Goal: Book appointment/travel/reservation

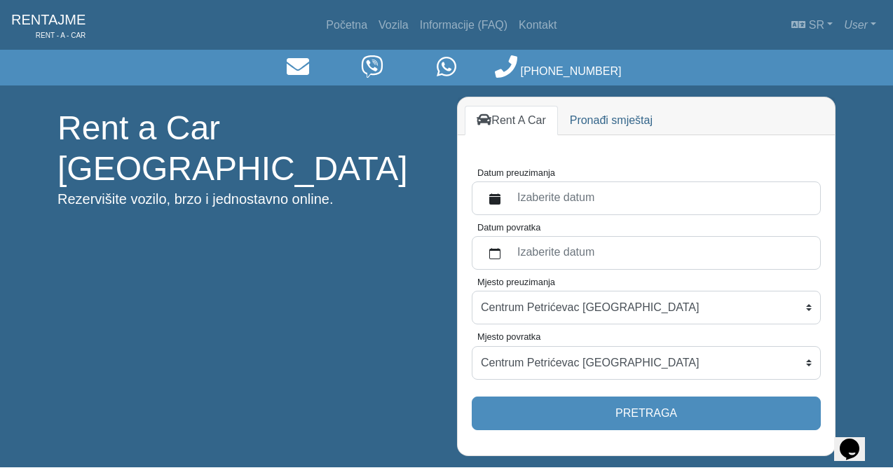
click at [499, 196] on icon "calendar fill" at bounding box center [494, 198] width 11 height 11
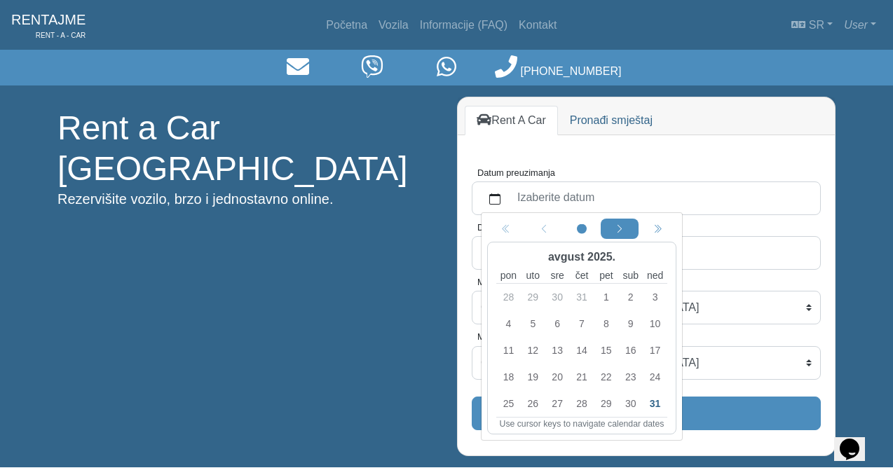
click at [617, 223] on div "Next month" at bounding box center [619, 228] width 32 height 15
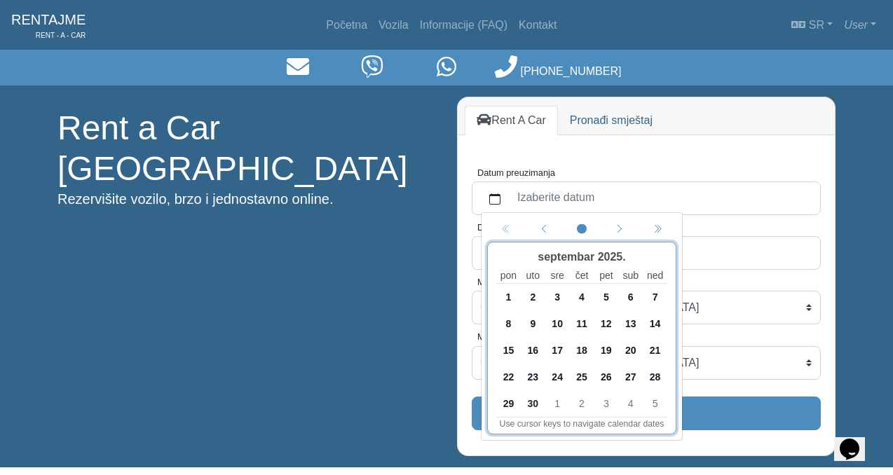
click at [607, 318] on span "12" at bounding box center [606, 324] width 22 height 22
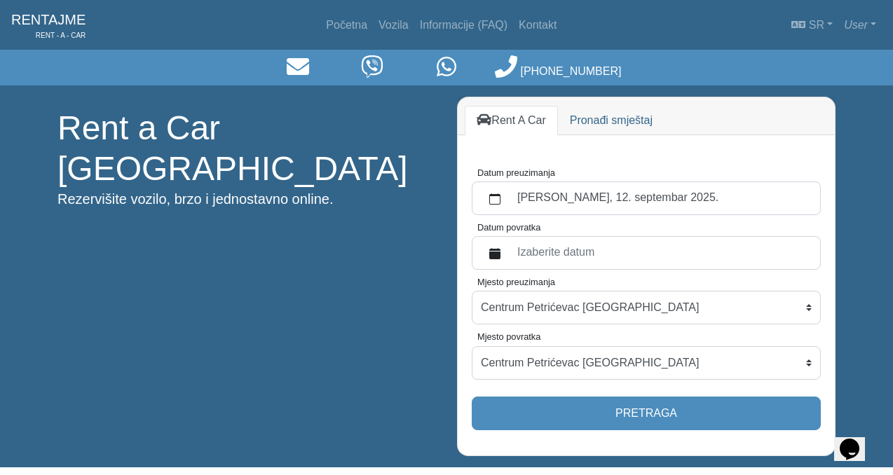
click at [591, 256] on label "Izaberite datum" at bounding box center [660, 252] width 303 height 25
click at [509, 256] on button "Datum povratka" at bounding box center [495, 252] width 28 height 25
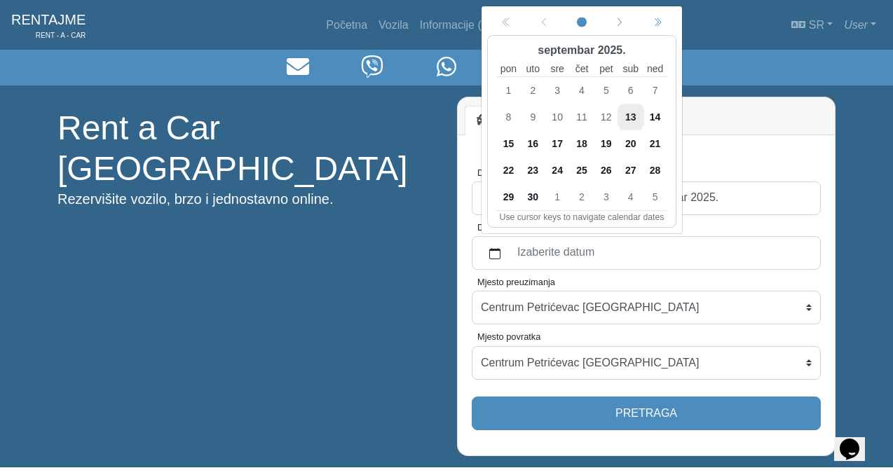
click at [512, 139] on span "15" at bounding box center [508, 143] width 22 height 22
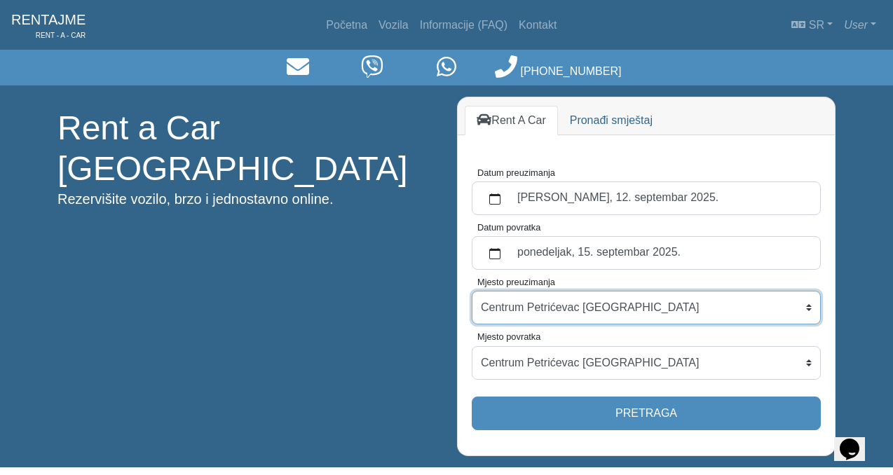
select select "BanjaLukaAerodrom"
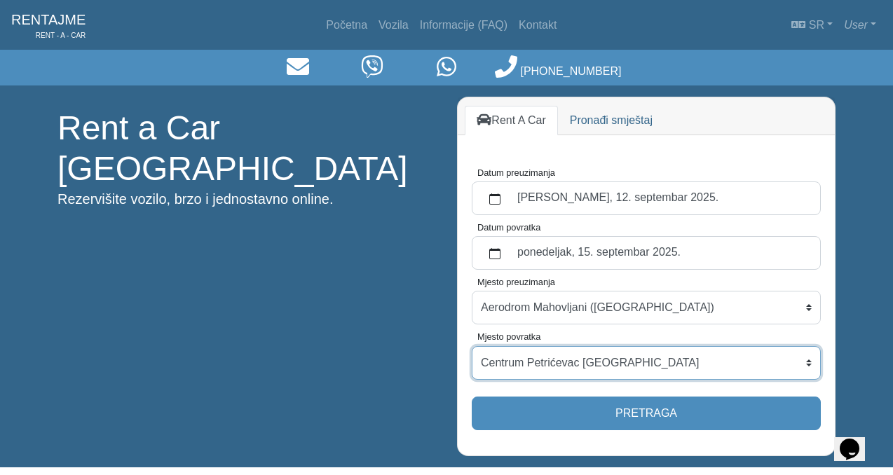
select select "BanjaLukaAerodrom"
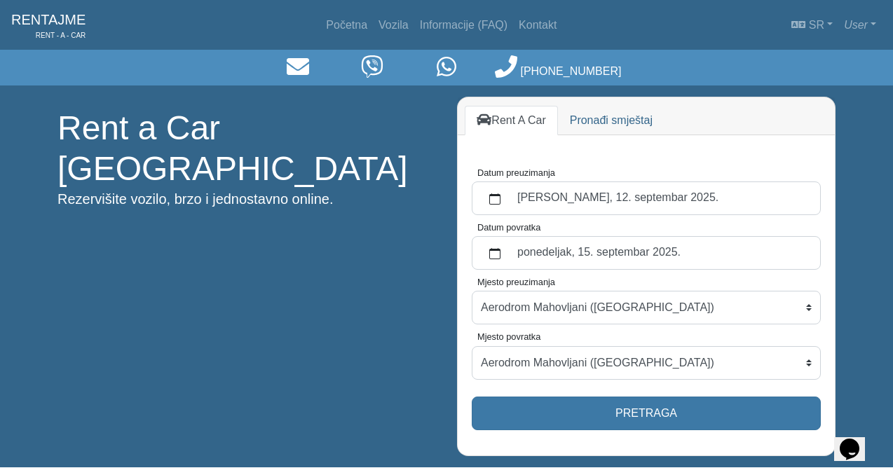
click at [666, 409] on button "Pretraga" at bounding box center [646, 414] width 349 height 34
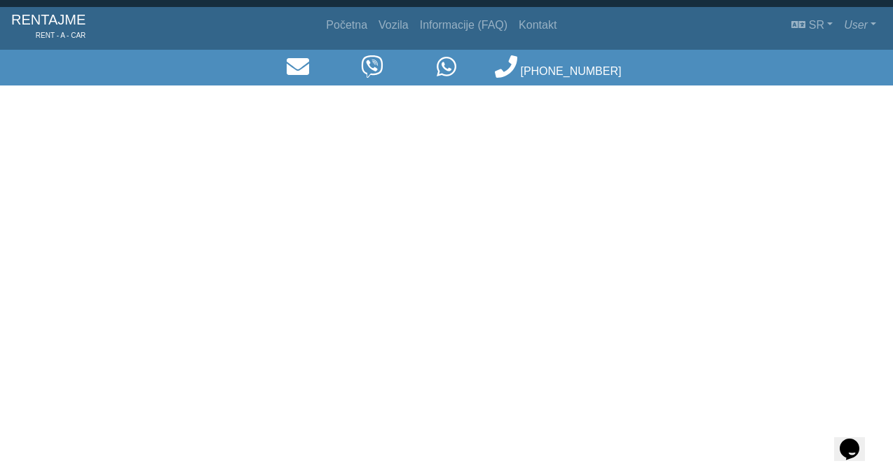
select select "BanjaLukaAerodrom"
